Goal: Task Accomplishment & Management: Use online tool/utility

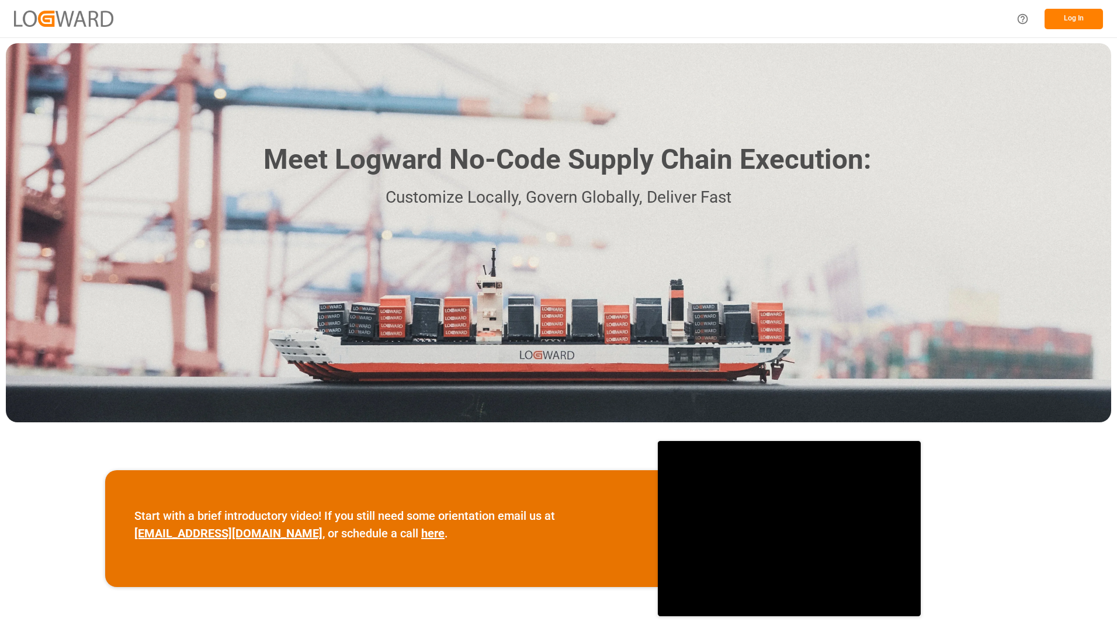
click at [1070, 14] on button "Log In" at bounding box center [1073, 19] width 58 height 20
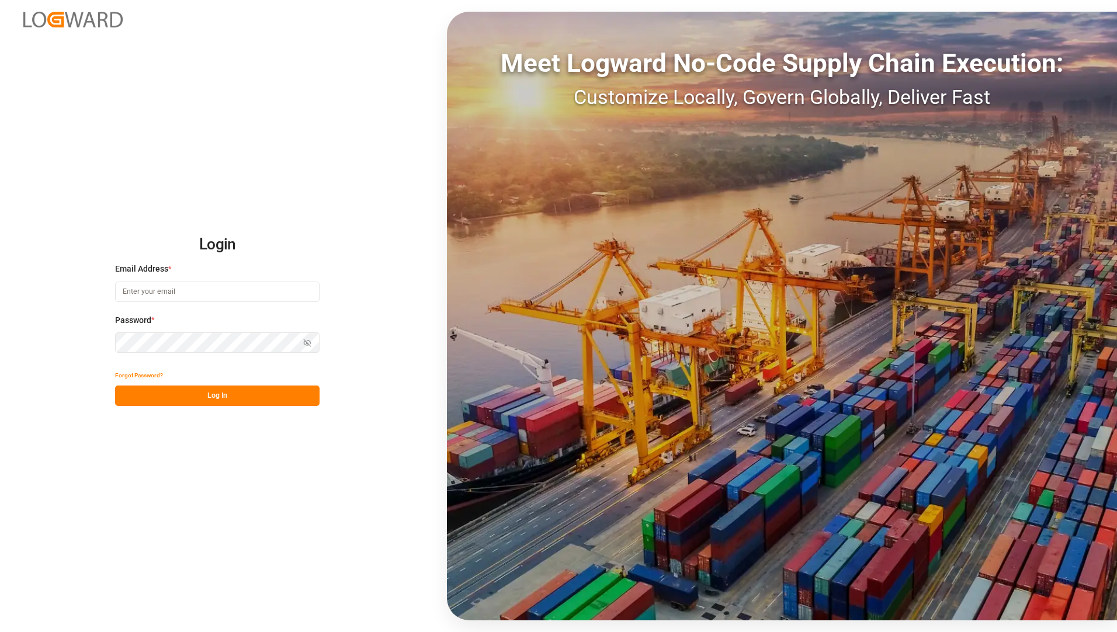
click at [236, 293] on input at bounding box center [217, 291] width 204 height 20
type input "[EMAIL_ADDRESS][PERSON_NAME][DOMAIN_NAME]"
click at [208, 392] on button "Log In" at bounding box center [217, 395] width 204 height 20
click at [191, 388] on button "Log In" at bounding box center [217, 395] width 204 height 20
click at [232, 513] on div "Login Email Address * [EMAIL_ADDRESS][PERSON_NAME][DOMAIN_NAME] Password * Show…" at bounding box center [558, 316] width 1117 height 632
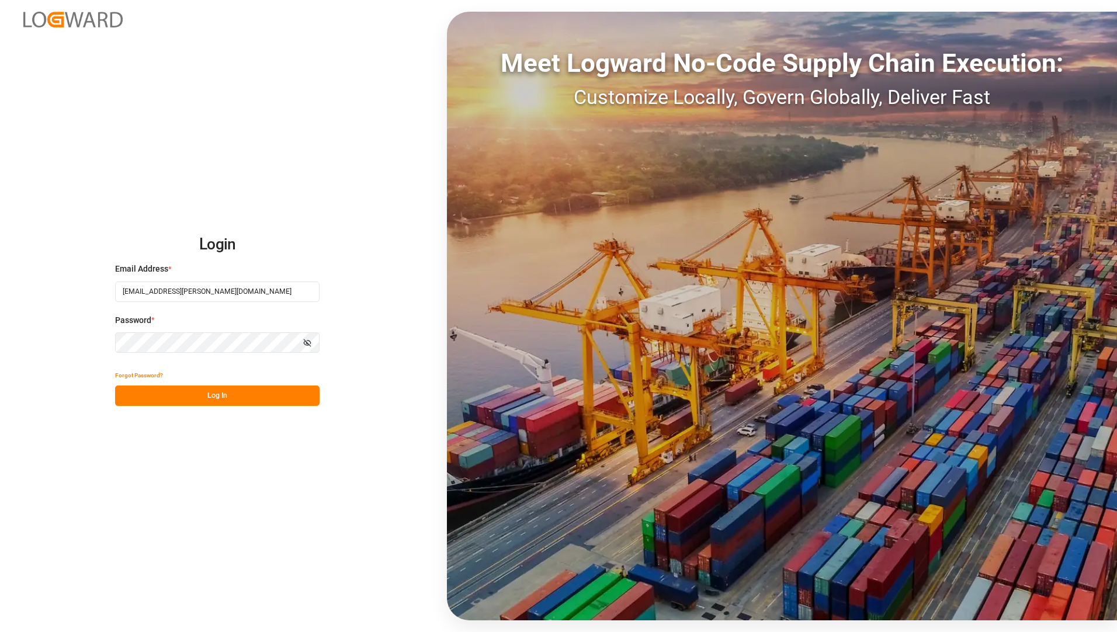
click at [208, 397] on button "Log In" at bounding box center [217, 395] width 204 height 20
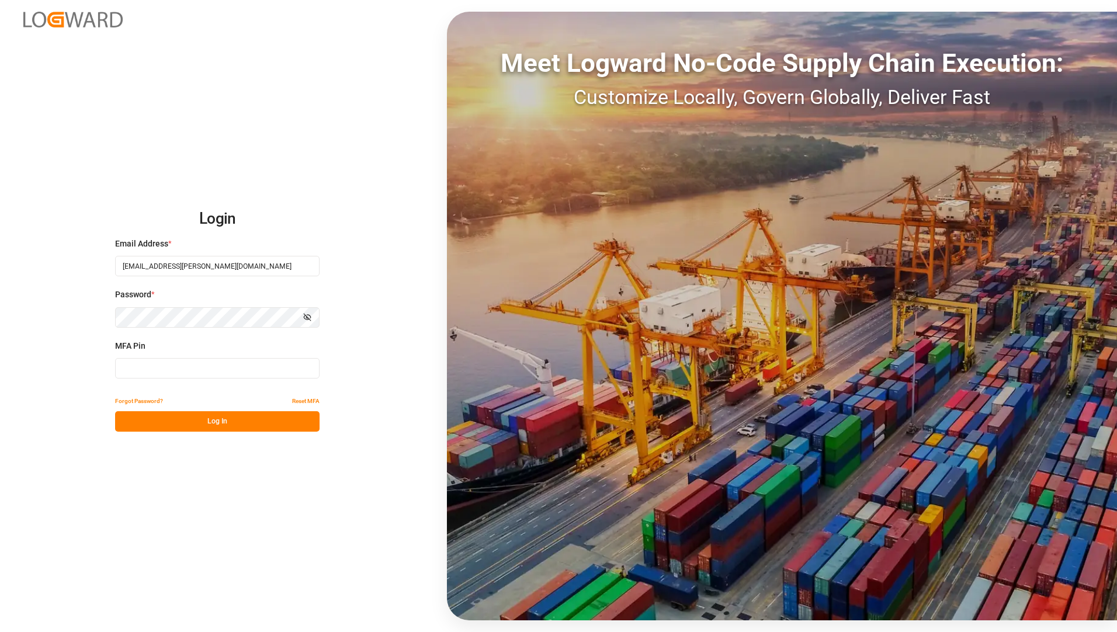
click at [214, 365] on input at bounding box center [217, 368] width 204 height 20
type input "499462"
click at [222, 420] on button "Log In" at bounding box center [217, 421] width 204 height 20
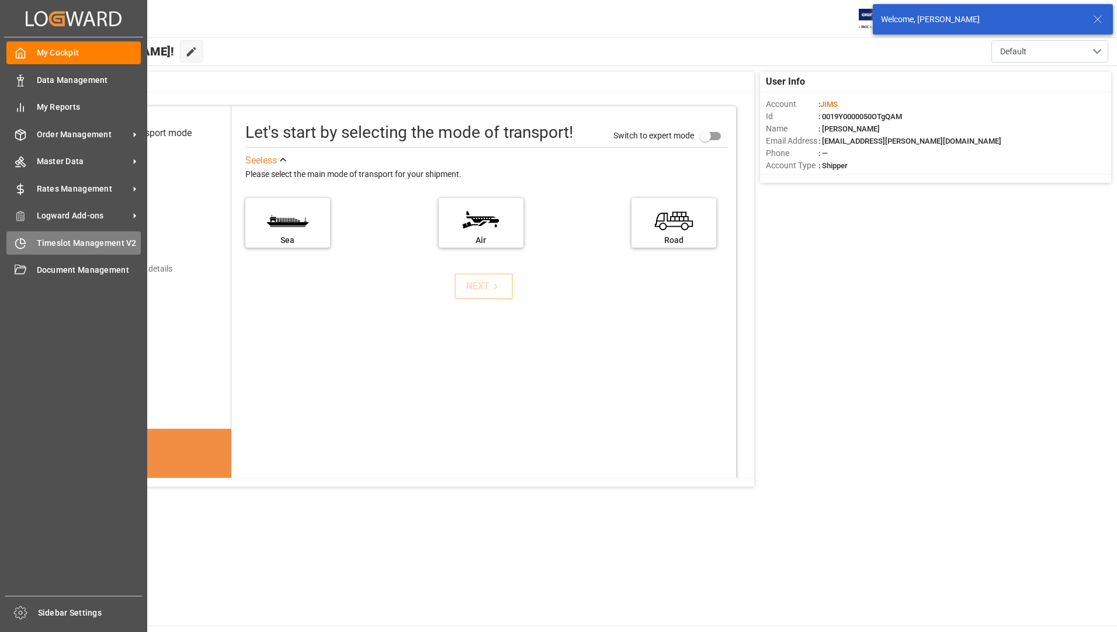
click at [69, 240] on span "Timeslot Management V2" at bounding box center [89, 243] width 105 height 12
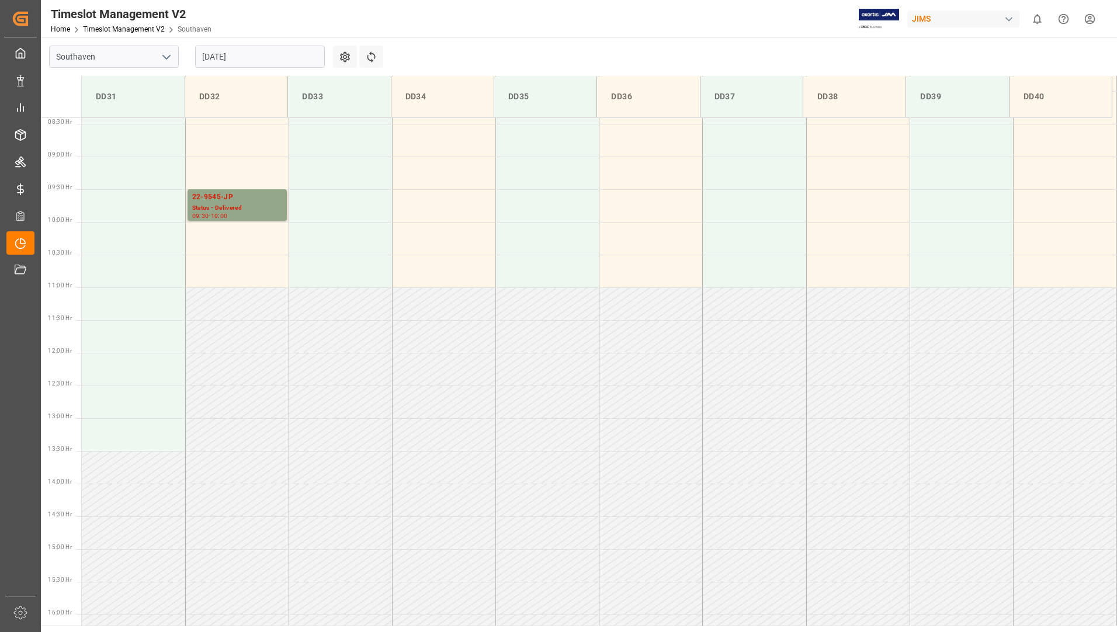
scroll to position [492, 0]
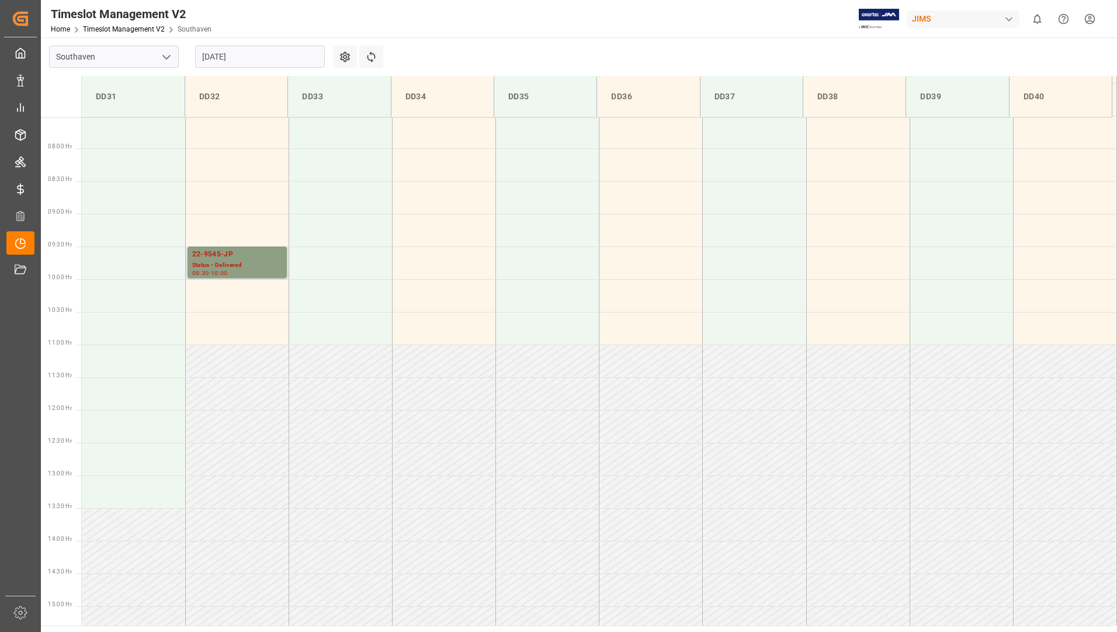
click at [225, 260] on div "22-9545-JP Status - Delivered 09:30 - 10:00" at bounding box center [237, 262] width 90 height 27
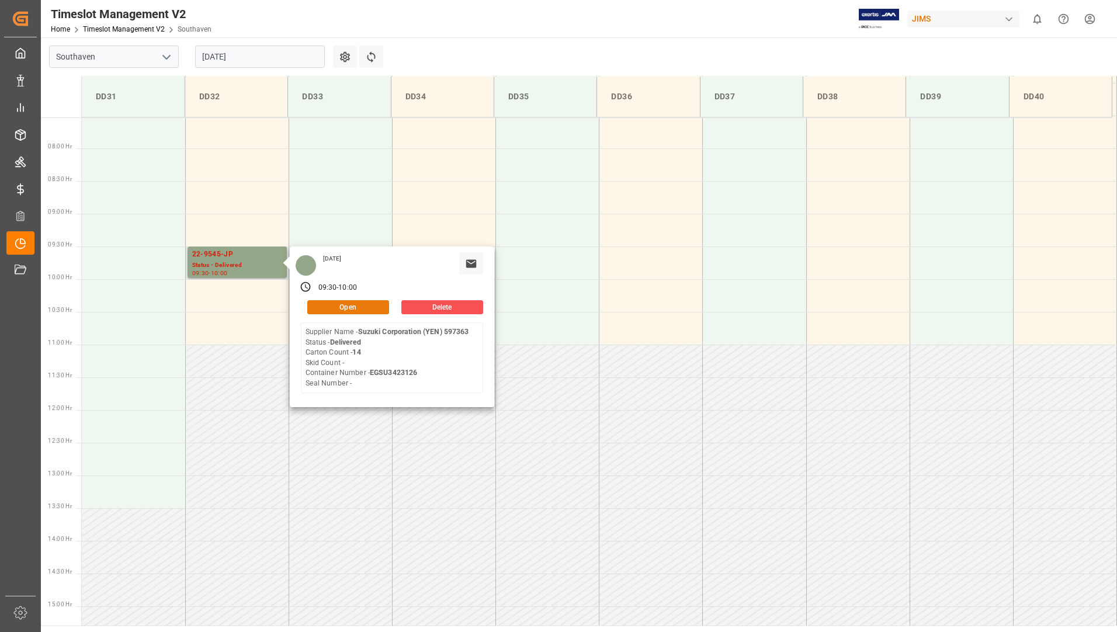
click at [350, 305] on button "Open" at bounding box center [348, 307] width 82 height 14
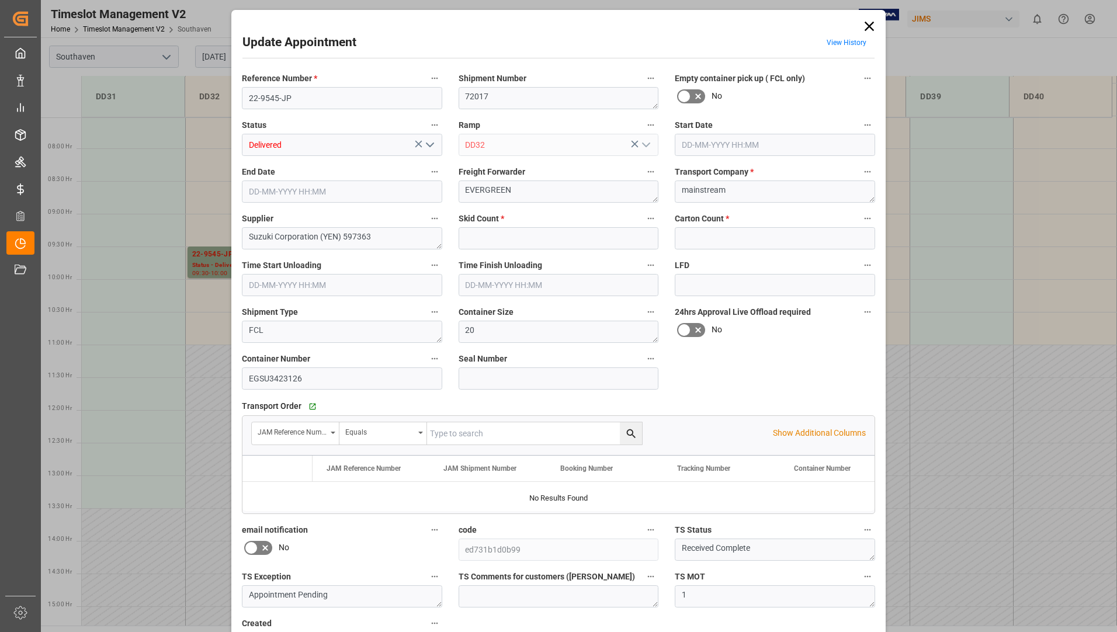
type input "0"
type input "14"
type input "[DATE] 09:30"
type input "[DATE] 10:00"
type input "[DATE] 12:46"
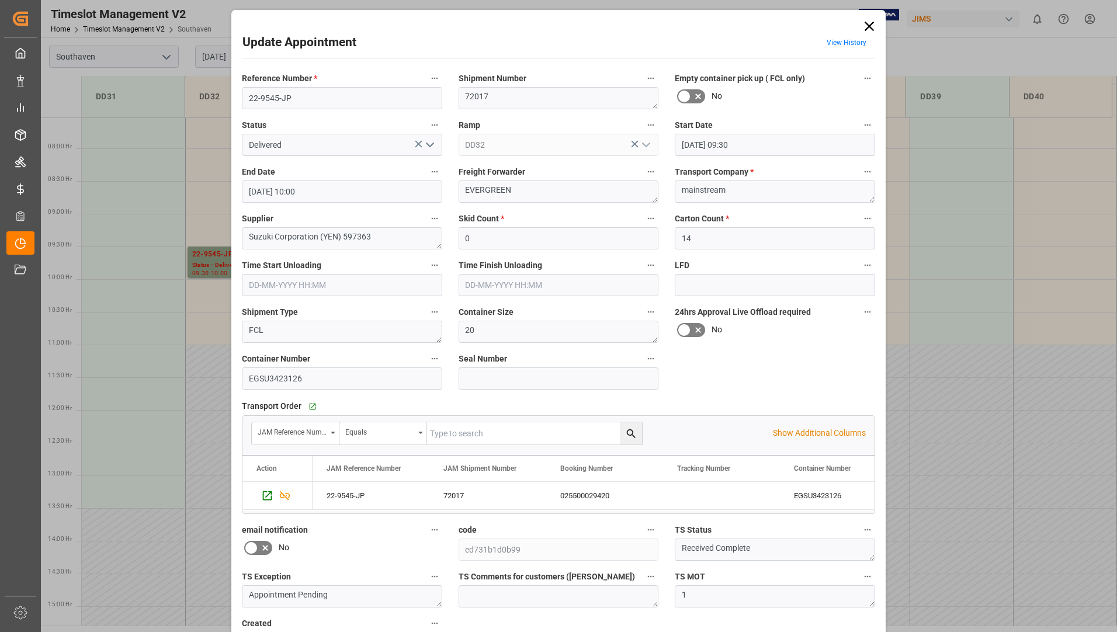
click at [428, 142] on icon "open menu" at bounding box center [430, 145] width 14 height 14
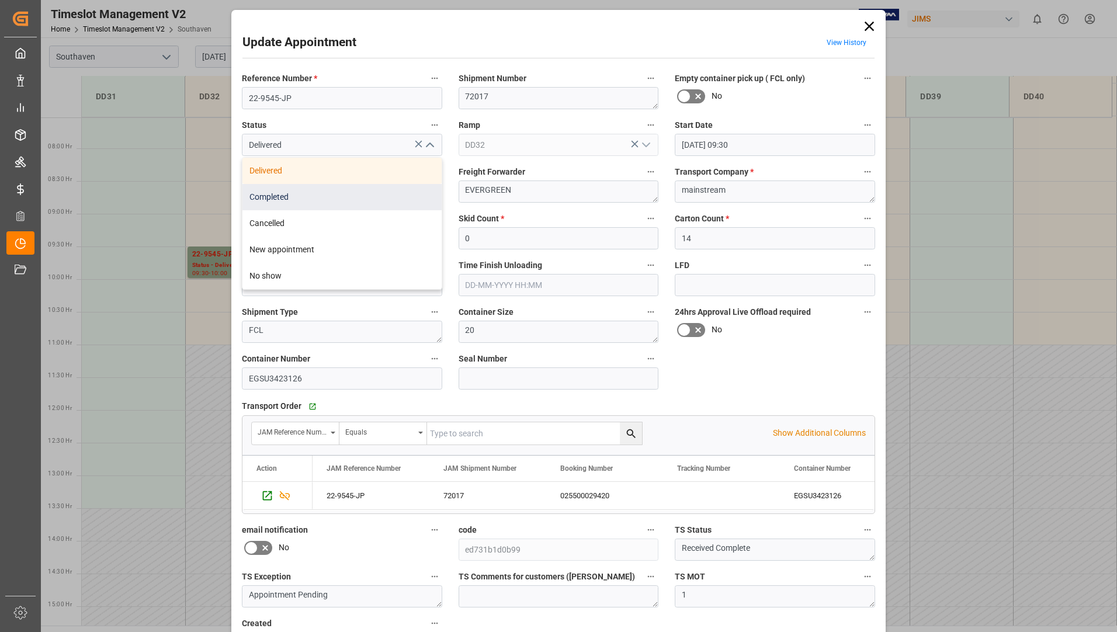
click at [416, 185] on div "Completed" at bounding box center [341, 197] width 199 height 26
type input "Completed"
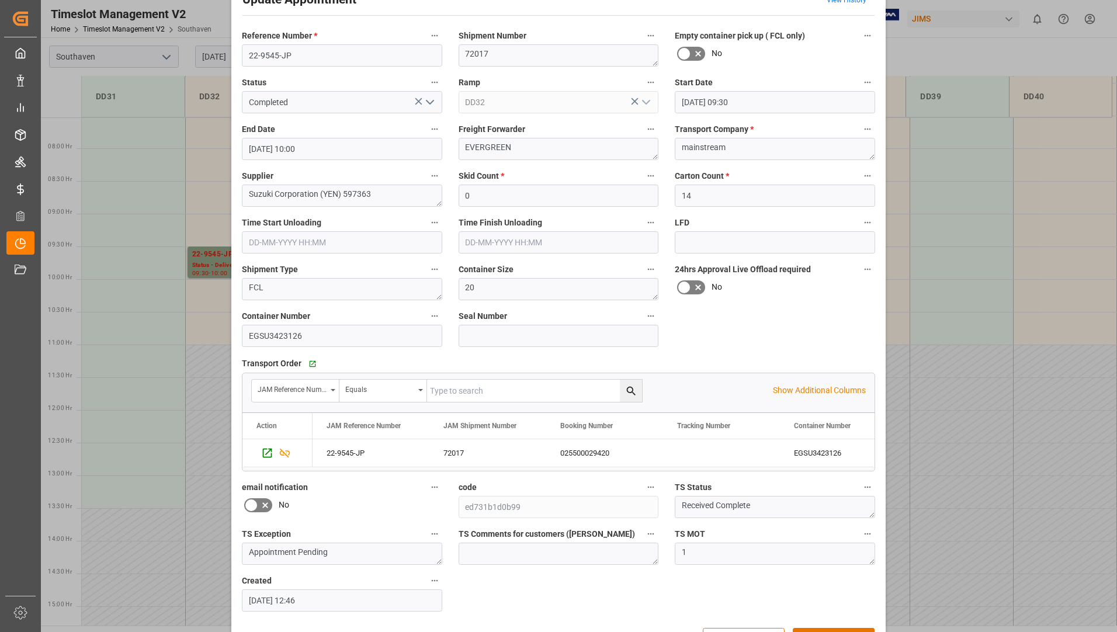
scroll to position [82, 0]
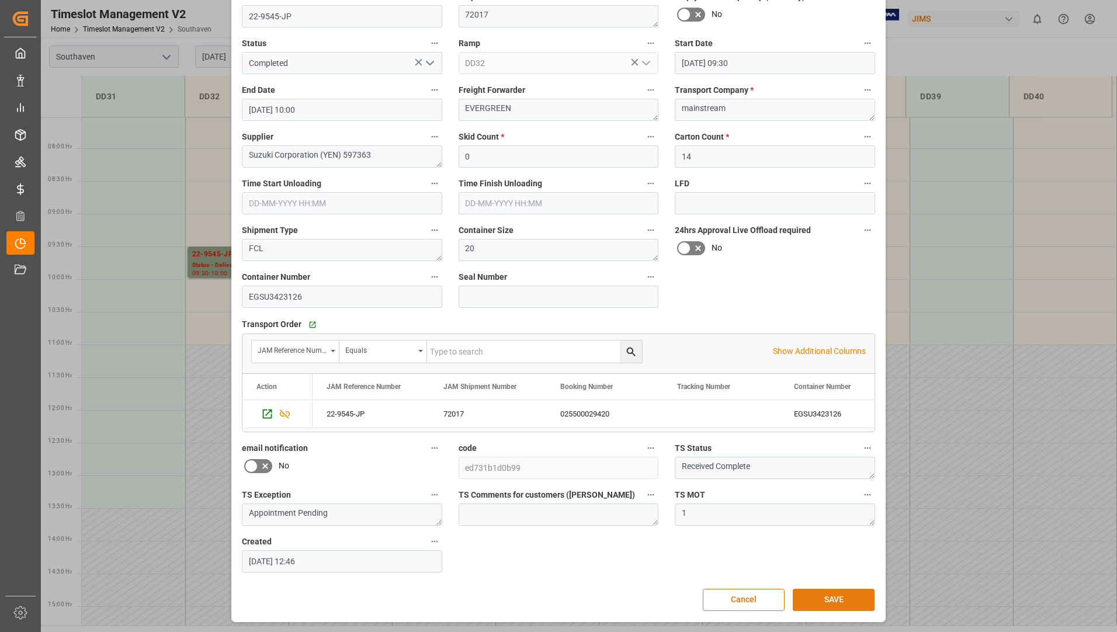
click at [832, 601] on button "SAVE" at bounding box center [833, 600] width 82 height 22
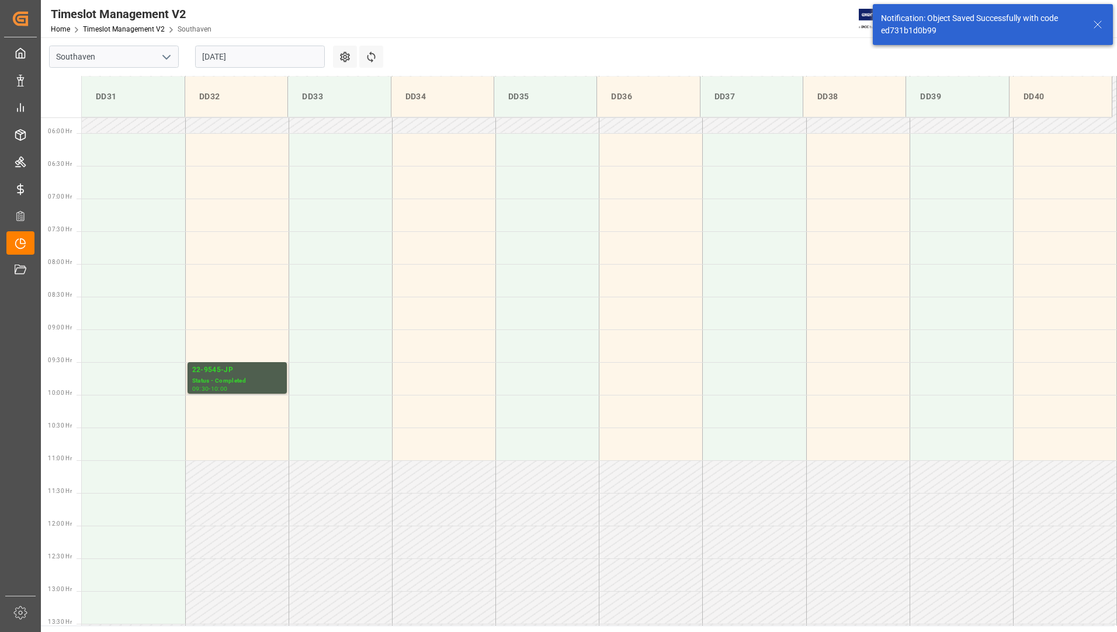
scroll to position [516, 0]
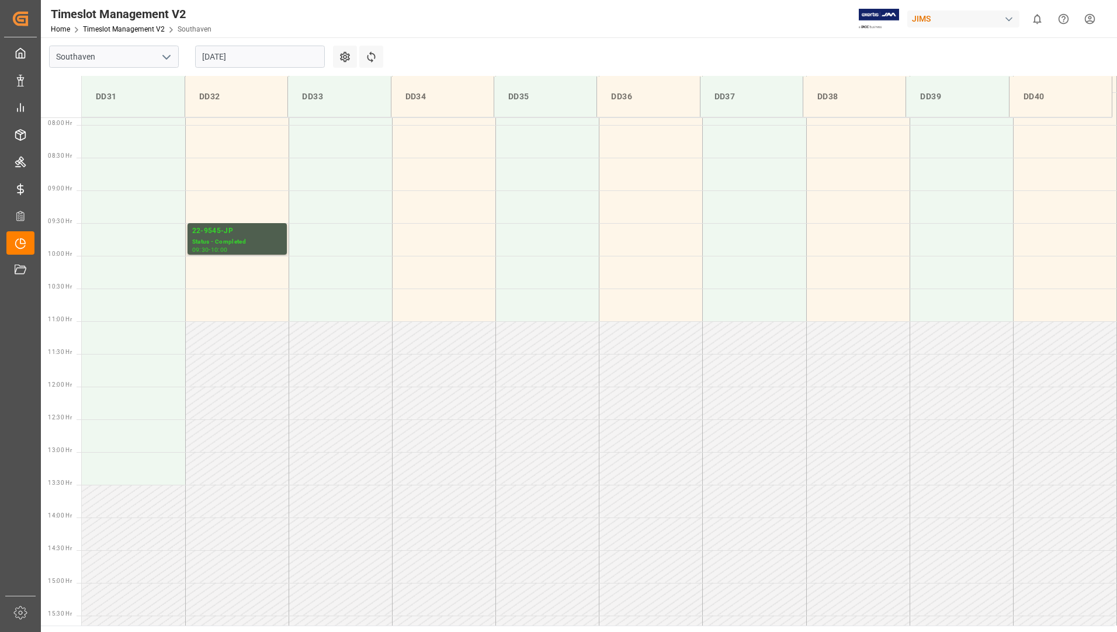
click at [287, 53] on input "[DATE]" at bounding box center [260, 57] width 130 height 22
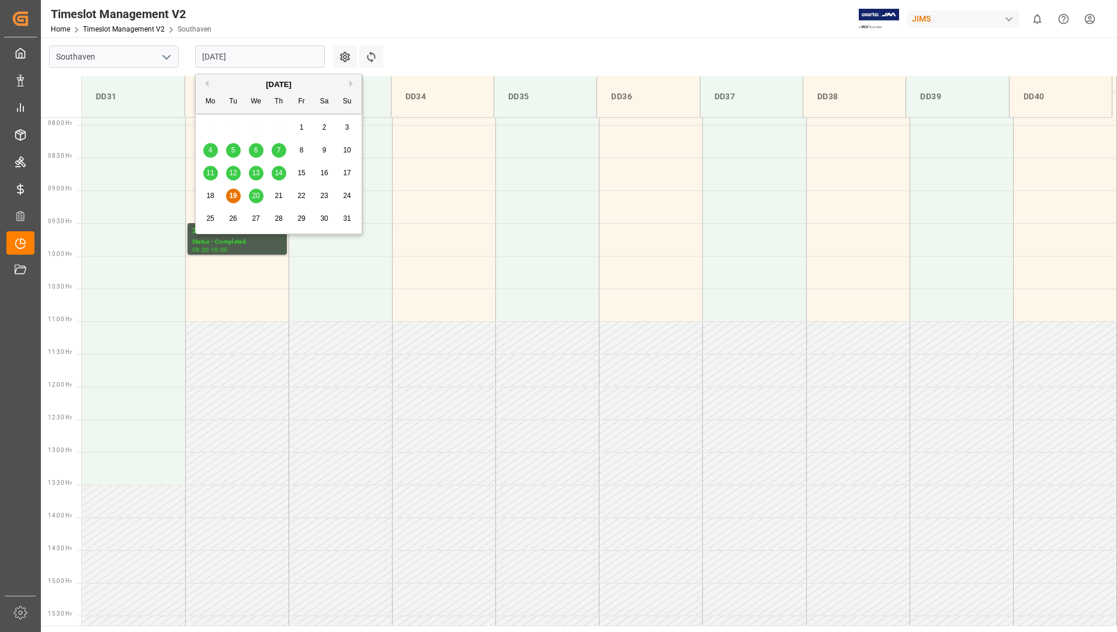
click at [256, 193] on span "20" at bounding box center [256, 196] width 8 height 8
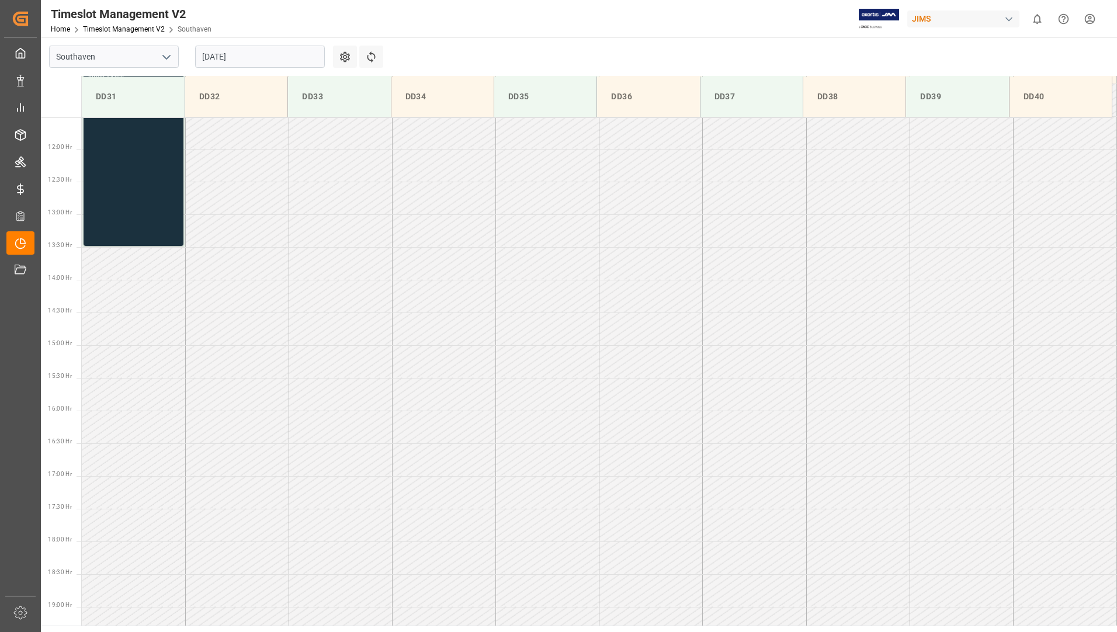
scroll to position [616, 0]
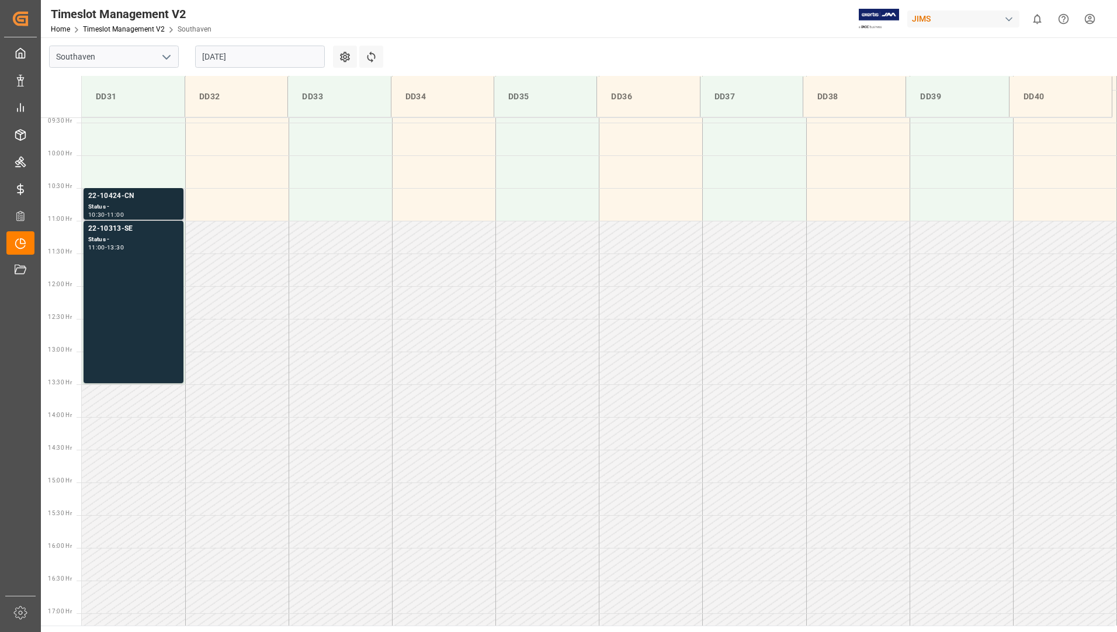
click at [143, 202] on div "Status -" at bounding box center [133, 207] width 91 height 10
click at [143, 278] on div "22-10313-SE Status - 11:00 - 13:30" at bounding box center [133, 302] width 91 height 158
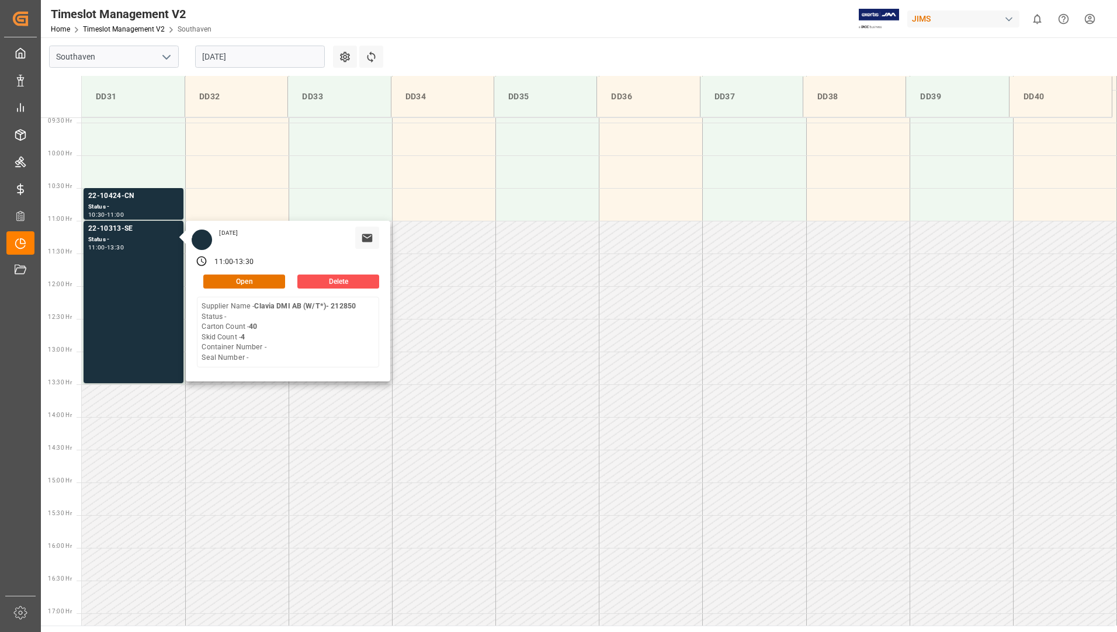
click at [243, 62] on input "[DATE]" at bounding box center [260, 57] width 130 height 22
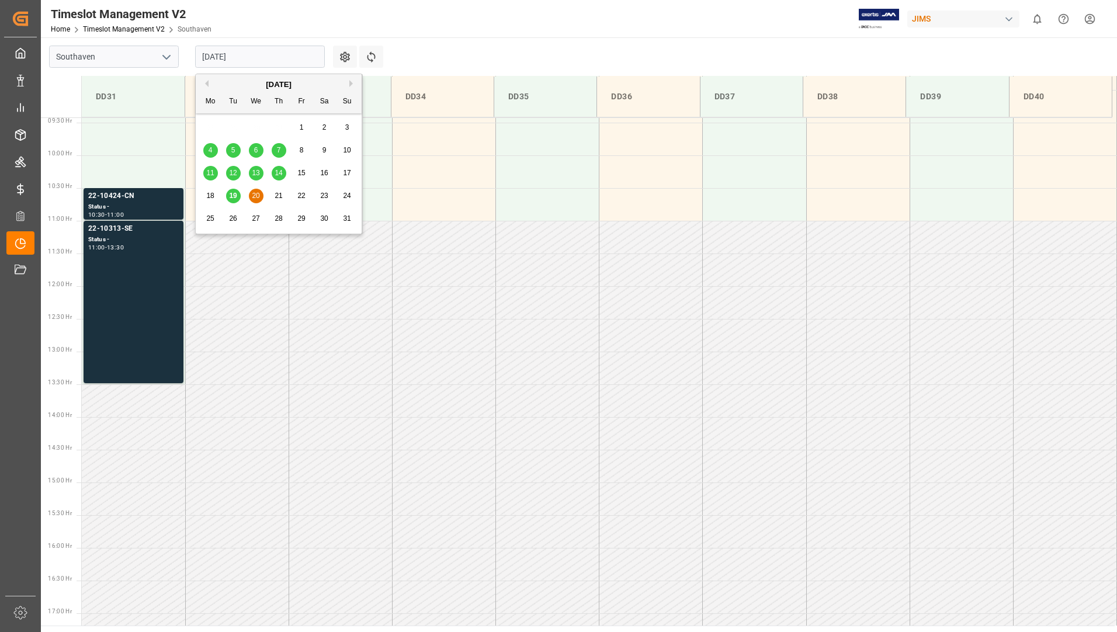
click at [279, 201] on div "21" at bounding box center [279, 196] width 15 height 14
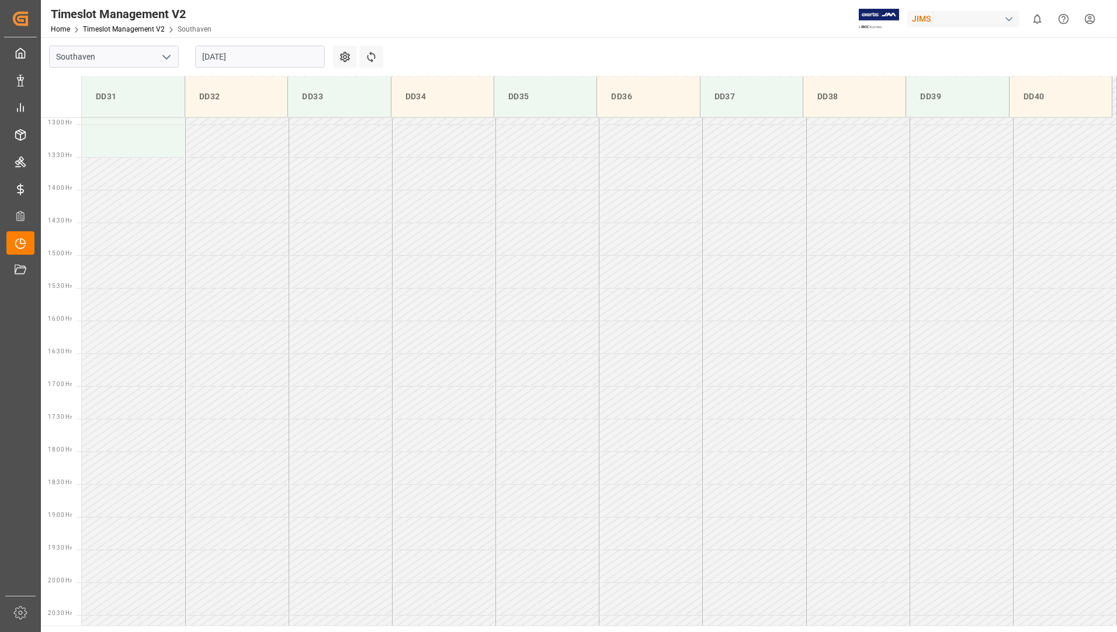
scroll to position [908, 0]
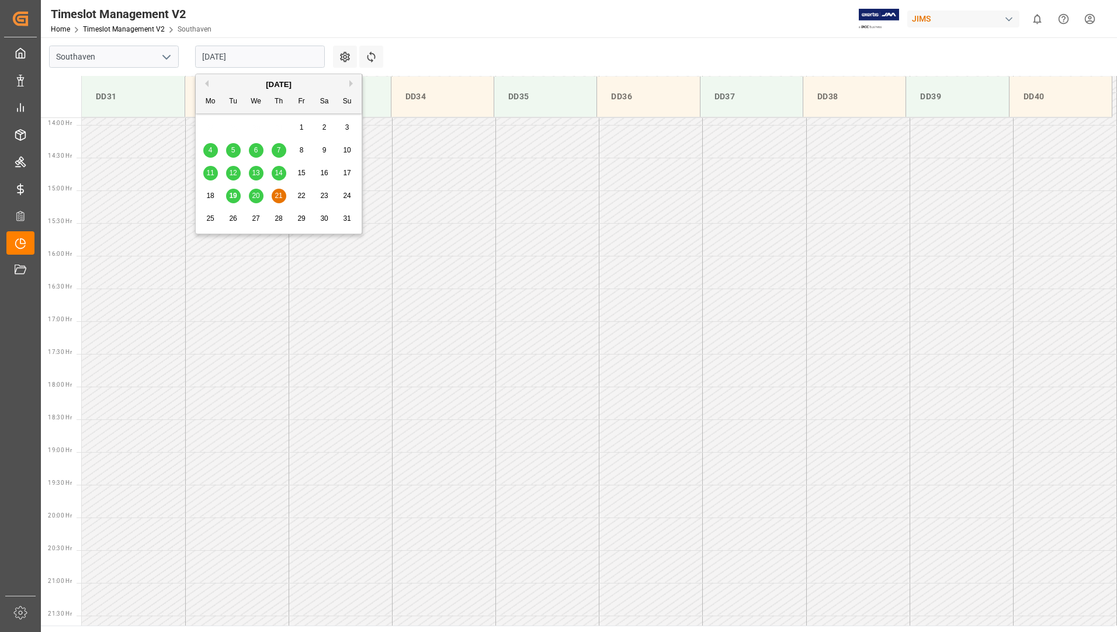
click at [267, 56] on input "[DATE]" at bounding box center [260, 57] width 130 height 22
click at [281, 197] on span "21" at bounding box center [278, 196] width 8 height 8
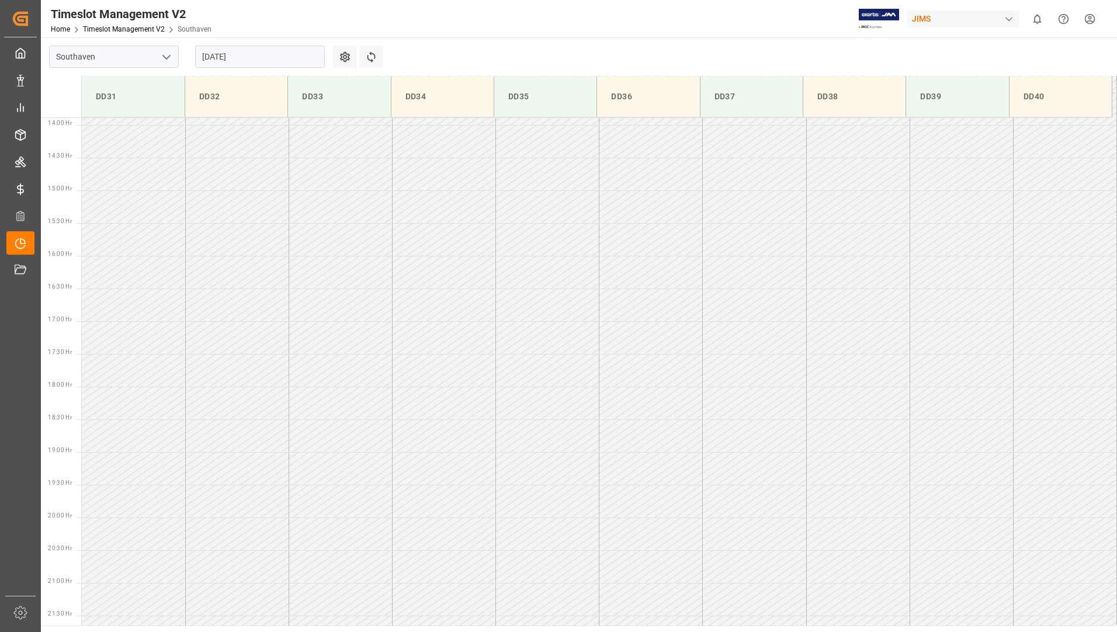
click at [246, 58] on input "[DATE]" at bounding box center [260, 57] width 130 height 22
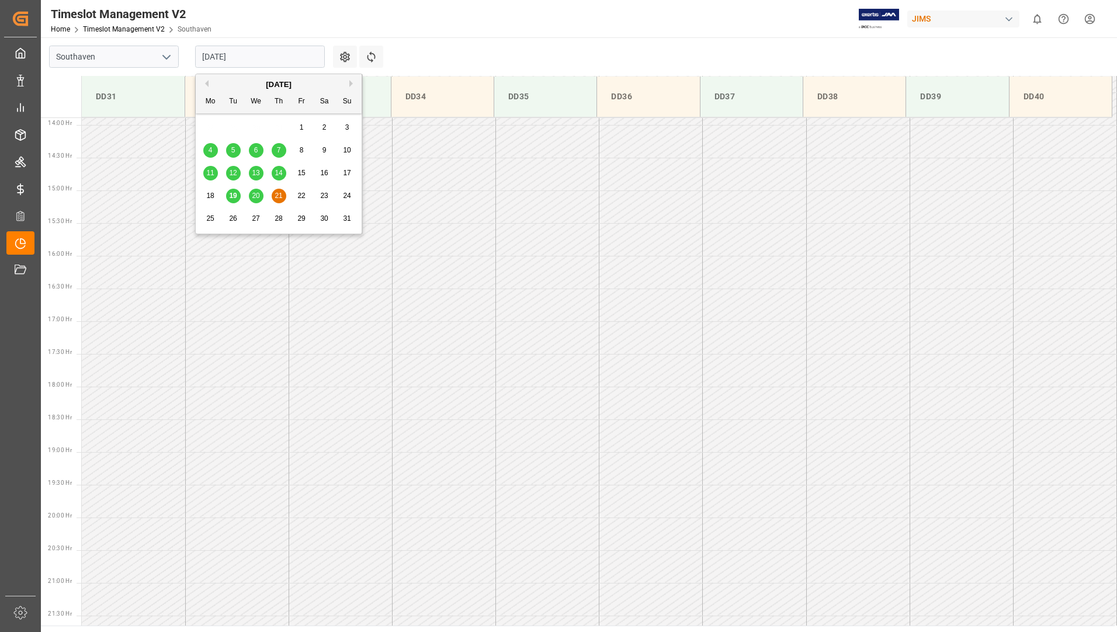
click at [260, 192] on div "20" at bounding box center [256, 196] width 15 height 14
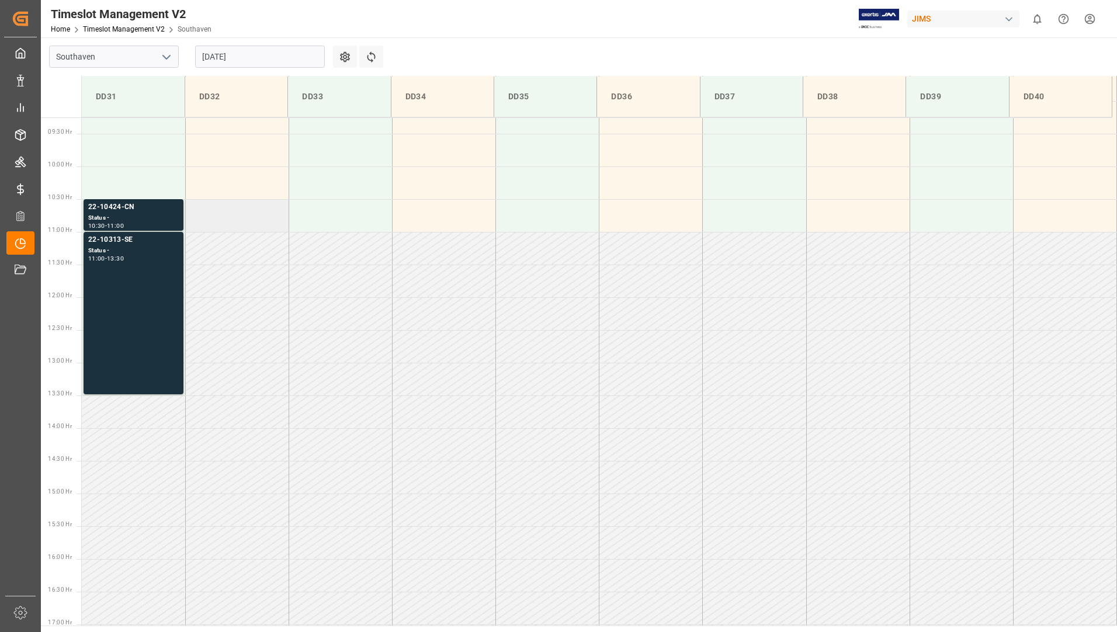
scroll to position [604, 0]
click at [103, 239] on div "22-10313-SE" at bounding box center [133, 241] width 91 height 12
click at [120, 218] on div "Status -" at bounding box center [133, 219] width 91 height 10
